Goal: Information Seeking & Learning: Learn about a topic

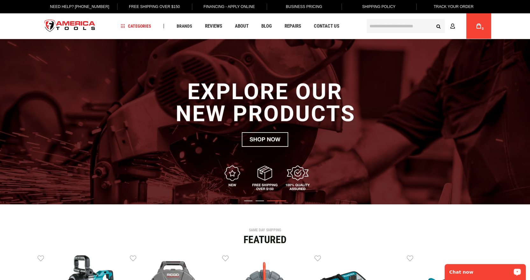
click at [484, 273] on p "Chat now" at bounding box center [480, 272] width 63 height 5
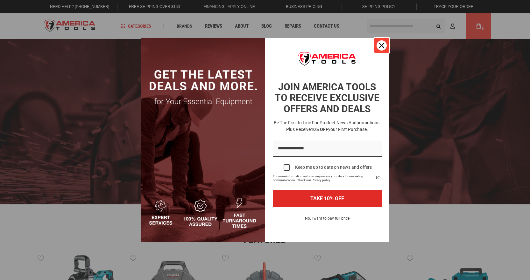
click at [378, 47] on div "Close" at bounding box center [381, 45] width 10 height 10
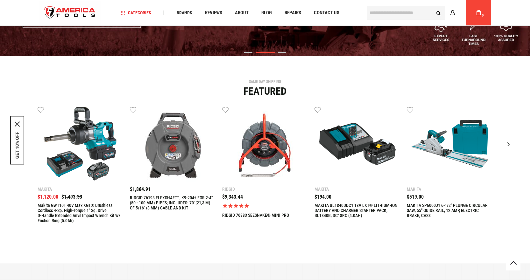
scroll to position [159, 0]
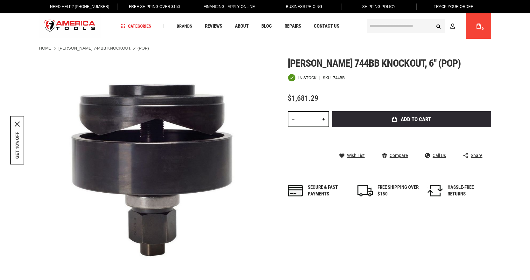
drag, startPoint x: 405, startPoint y: 234, endPoint x: 399, endPoint y: 246, distance: 14.2
click at [399, 246] on div "Skip to the end of the images gallery Skip to the beginning of the images galle…" at bounding box center [265, 183] width 452 height 251
